Goal: Information Seeking & Learning: Compare options

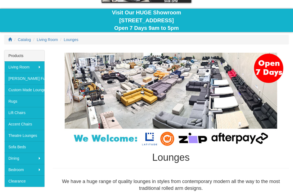
scroll to position [43, 0]
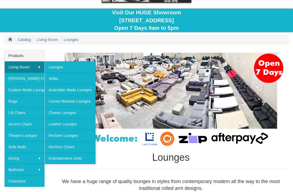
click at [64, 68] on link "Lounges" at bounding box center [69, 66] width 51 height 11
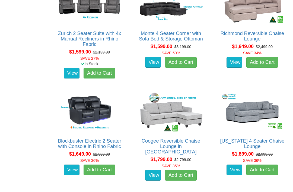
scroll to position [549, 0]
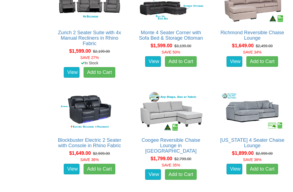
click at [176, 114] on img at bounding box center [170, 110] width 67 height 41
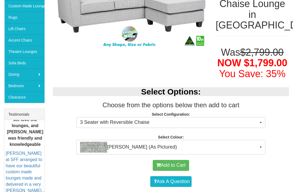
scroll to position [127, 0]
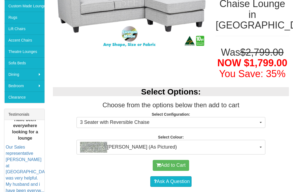
click at [218, 119] on span "3 Seater with Reversible Chaise" at bounding box center [169, 122] width 178 height 7
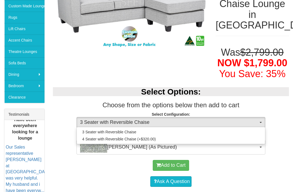
click at [276, 102] on div at bounding box center [146, 96] width 293 height 192
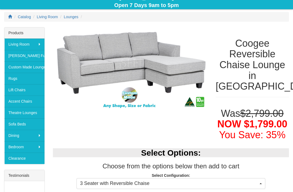
scroll to position [66, 0]
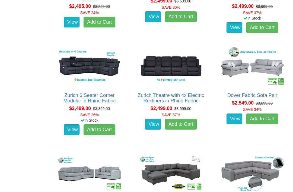
scroll to position [1130, 0]
click at [269, 60] on img at bounding box center [251, 66] width 67 height 41
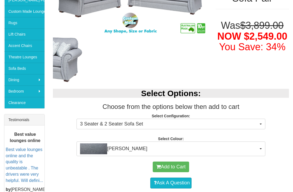
scroll to position [121, 0]
click at [258, 148] on span "[PERSON_NAME]" at bounding box center [169, 148] width 178 height 11
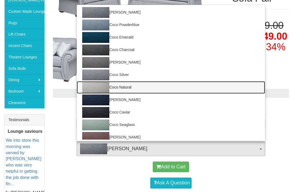
click at [125, 85] on link "Coco Natural" at bounding box center [171, 87] width 188 height 12
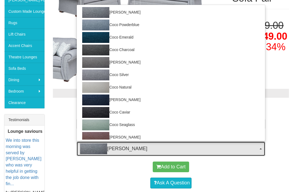
select select "167"
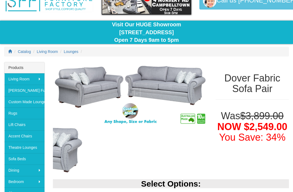
scroll to position [37, 0]
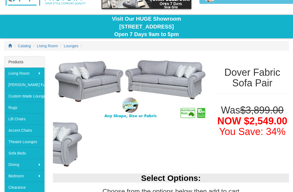
click at [76, 150] on img at bounding box center [68, 143] width 31 height 47
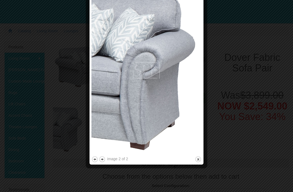
scroll to position [52, 0]
click at [95, 158] on button "previous" at bounding box center [94, 158] width 7 height 7
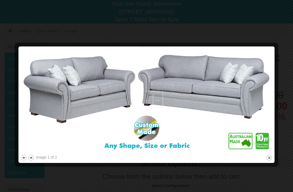
click at [271, 157] on button "close" at bounding box center [268, 157] width 7 height 7
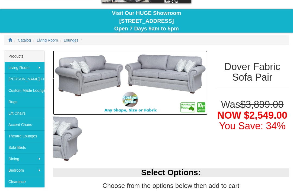
scroll to position [0, 0]
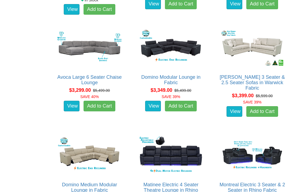
scroll to position [2328, 0]
click at [251, 45] on img at bounding box center [251, 47] width 67 height 41
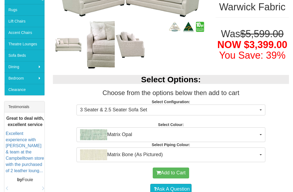
scroll to position [134, 0]
click at [256, 132] on span "Matrix Opal" at bounding box center [169, 134] width 178 height 11
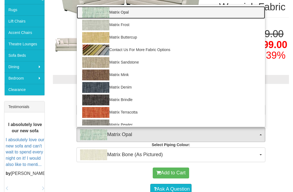
scroll to position [0, 0]
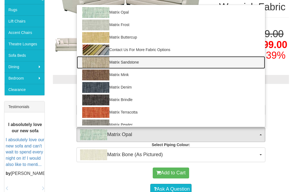
click at [134, 63] on link "Matrix Sandstone" at bounding box center [171, 62] width 188 height 12
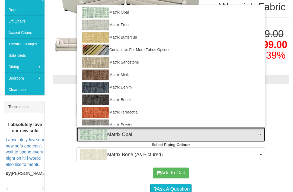
select select "905"
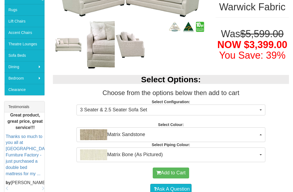
click at [260, 152] on button "Matrix Bone (As Pictured)" at bounding box center [170, 154] width 189 height 15
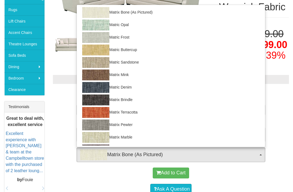
click at [289, 131] on div at bounding box center [146, 96] width 293 height 192
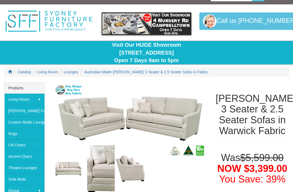
scroll to position [7, 0]
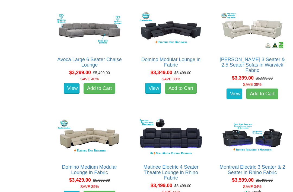
scroll to position [2346, 0]
